Goal: Task Accomplishment & Management: Manage account settings

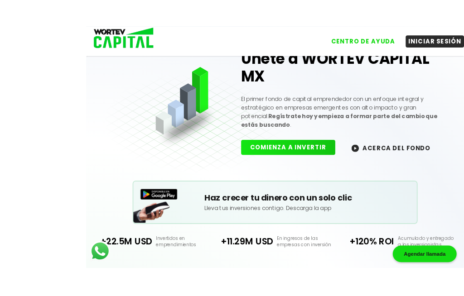
scroll to position [1, 0]
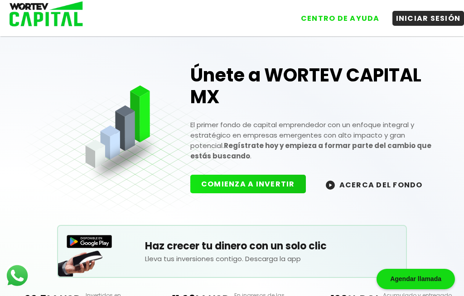
click at [433, 19] on button "INICIAR SESIÓN" at bounding box center [428, 18] width 72 height 15
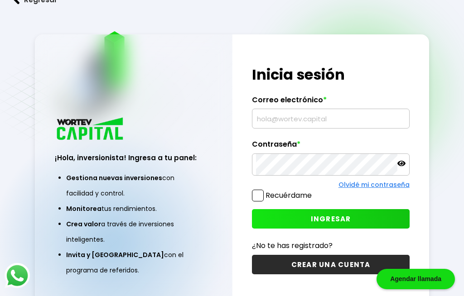
click at [324, 128] on input "text" at bounding box center [330, 118] width 149 height 19
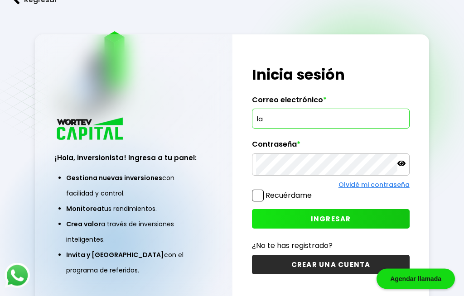
type input "[EMAIL_ADDRESS][DOMAIN_NAME]"
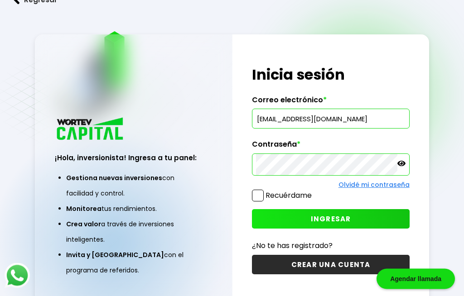
scroll to position [31, 0]
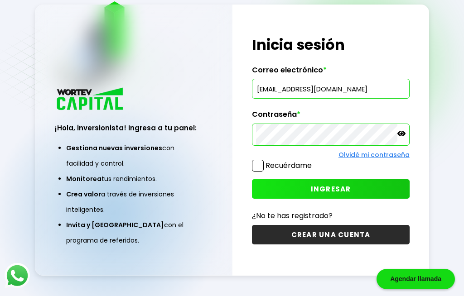
click at [323, 194] on span "INGRESAR" at bounding box center [331, 189] width 40 height 10
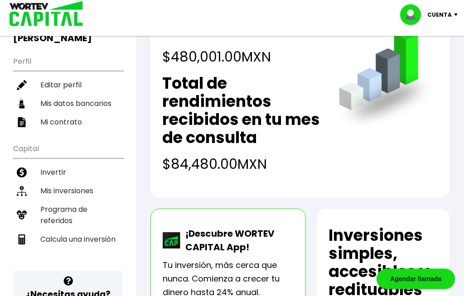
scroll to position [86, 0]
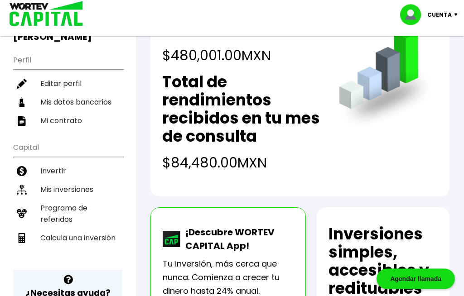
click at [87, 181] on li "Mis inversiones" at bounding box center [68, 190] width 110 height 19
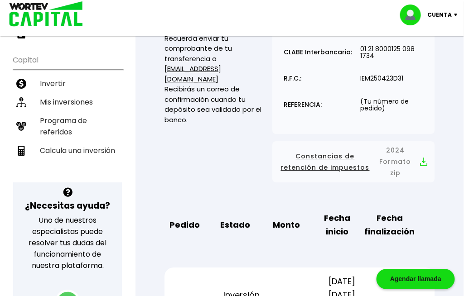
scroll to position [174, 2]
click at [448, 13] on p "Cuenta" at bounding box center [439, 15] width 24 height 14
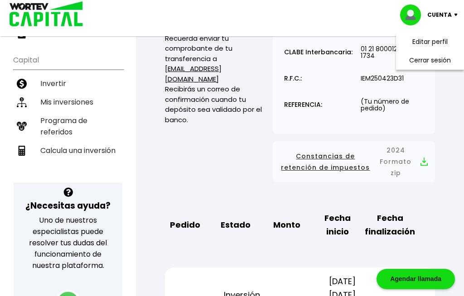
click at [437, 62] on li "Cerrar sesión" at bounding box center [429, 60] width 72 height 19
